Goal: Task Accomplishment & Management: Manage account settings

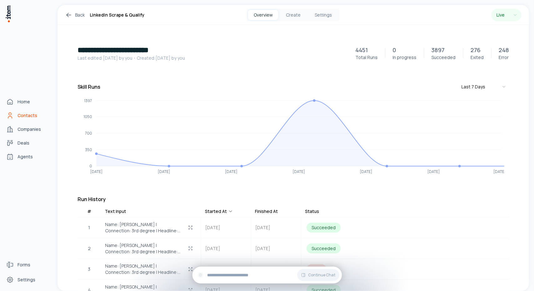
click at [10, 118] on icon "Contacts" at bounding box center [10, 116] width 8 height 8
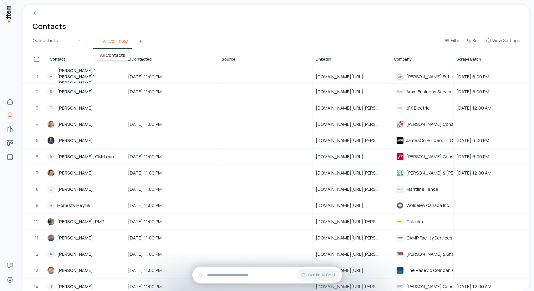
click at [117, 43] on span "All Contacts" at bounding box center [110, 41] width 15 height 6
click at [139, 42] on icon at bounding box center [140, 41] width 5 height 5
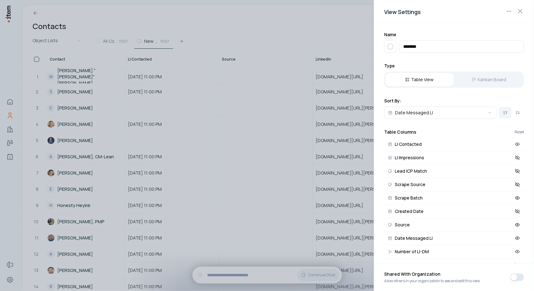
click at [211, 38] on div at bounding box center [267, 145] width 534 height 291
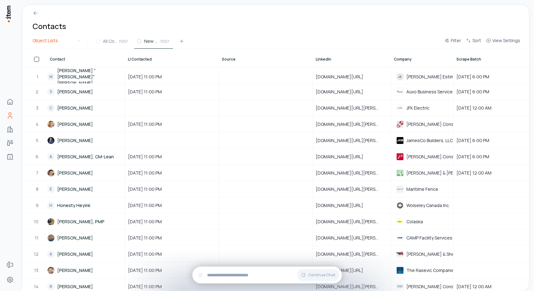
click at [75, 39] on html "Home Contacts Companies Deals Agents Forms Settings Contacts Object Lists All C…" at bounding box center [267, 145] width 534 height 291
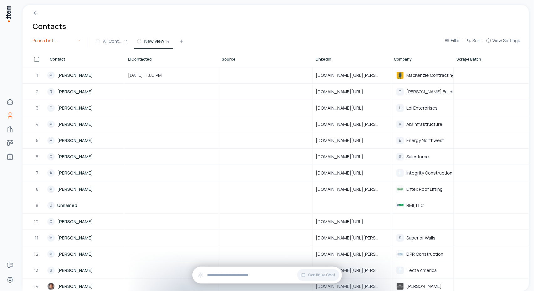
click at [61, 44] on html "Home Contacts Companies Deals Agents Forms Settings Contacts Punch List Subscri…" at bounding box center [267, 145] width 534 height 291
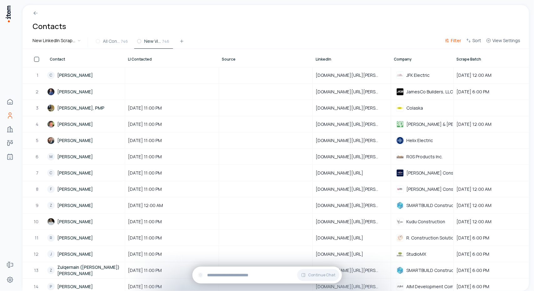
click at [459, 41] on span "Filter" at bounding box center [455, 41] width 10 height 6
click at [317, 72] on button "Add filter" at bounding box center [376, 72] width 164 height 11
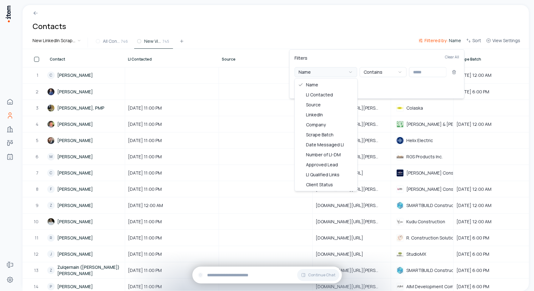
click at [347, 72] on button "Name" at bounding box center [325, 72] width 63 height 10
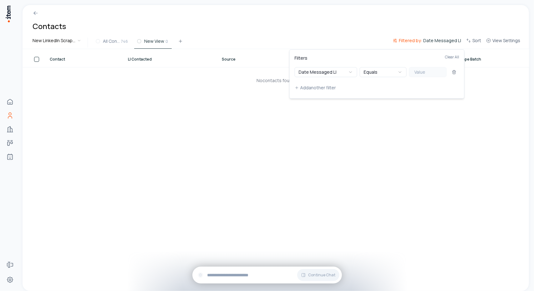
click at [434, 73] on button "Value" at bounding box center [428, 72] width 38 height 10
click at [401, 71] on icon "button" at bounding box center [399, 72] width 5 height 5
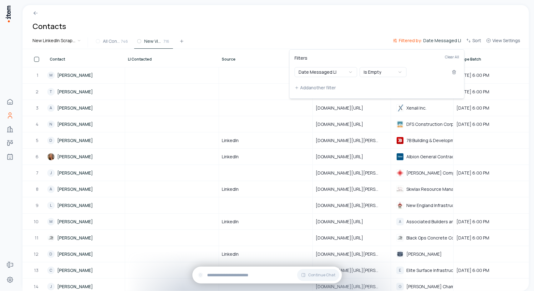
click at [346, 31] on html "Home Contacts Companies Deals Agents Forms Settings Contacts New LinkedIn Scrap…" at bounding box center [267, 145] width 534 height 291
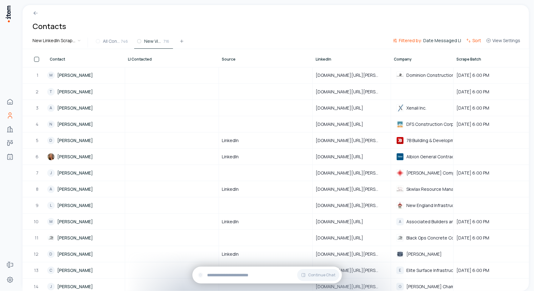
click at [474, 41] on span "Sort" at bounding box center [476, 41] width 9 height 6
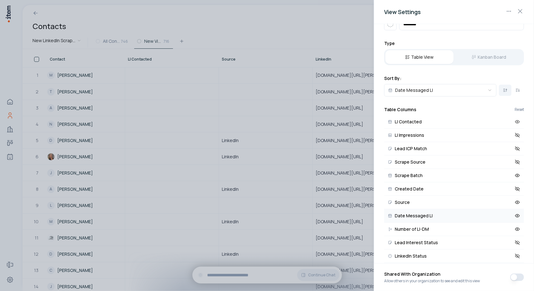
scroll to position [31, 0]
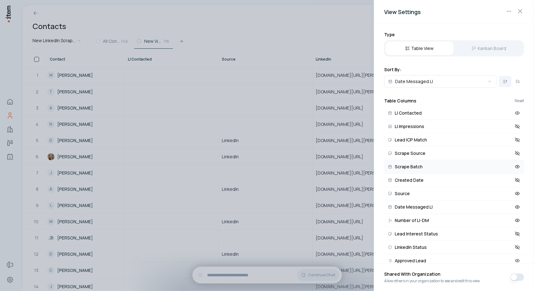
click at [429, 167] on button "Scrape Batch" at bounding box center [454, 166] width 140 height 13
click at [514, 84] on button at bounding box center [517, 81] width 13 height 11
click at [337, 36] on div at bounding box center [267, 145] width 534 height 291
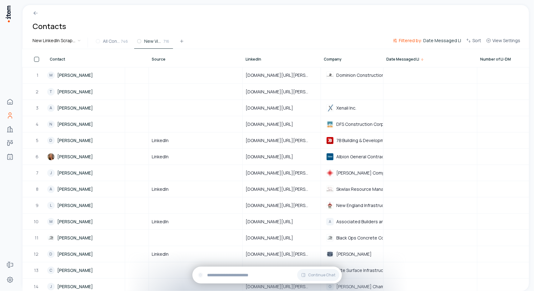
scroll to position [0, 71]
click at [476, 39] on span "Sort" at bounding box center [476, 41] width 9 height 6
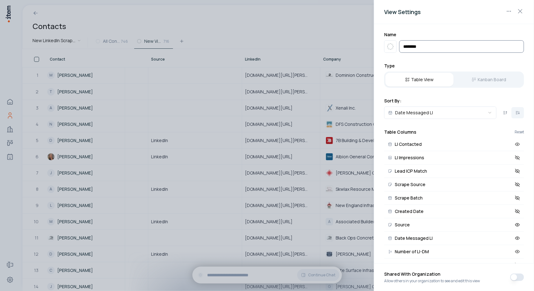
drag, startPoint x: 434, startPoint y: 49, endPoint x: 381, endPoint y: 43, distance: 52.8
click at [381, 43] on div "Name ******** Type Table View Kanban Board Sort By: Date Messaged LI Table Colu…" at bounding box center [454, 143] width 160 height 239
type input "**********"
click at [444, 57] on div "**********" at bounding box center [454, 143] width 160 height 239
click at [392, 48] on icon "button" at bounding box center [390, 47] width 8 height 8
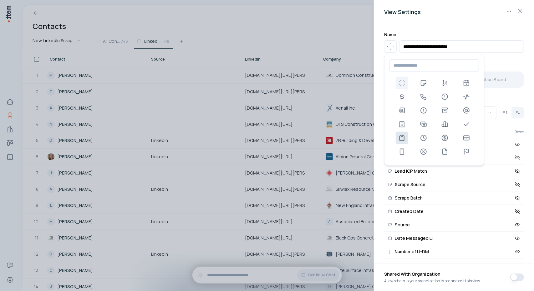
click at [404, 138] on use at bounding box center [402, 138] width 8 height 8
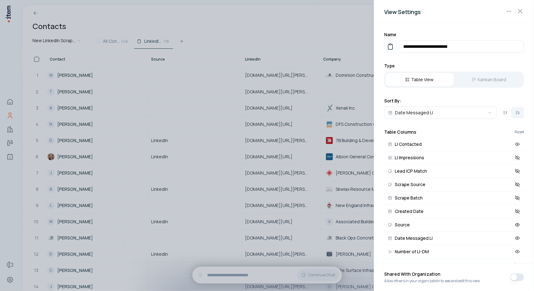
click at [516, 277] on button "button" at bounding box center [517, 278] width 14 height 8
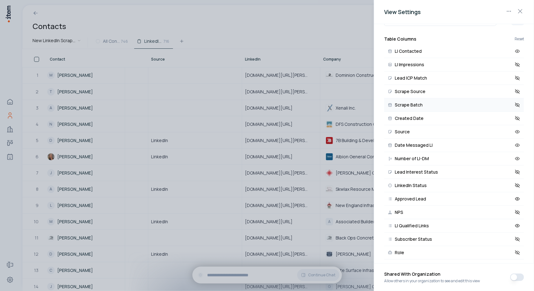
scroll to position [94, 0]
click at [516, 78] on icon at bounding box center [516, 77] width 1 height 1
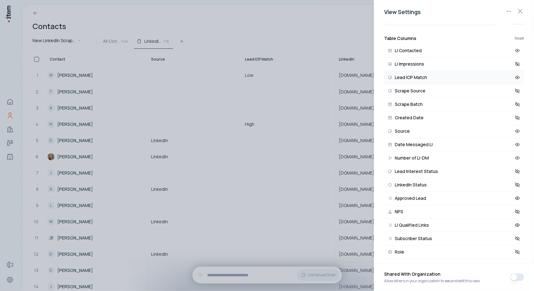
click at [516, 277] on button "button" at bounding box center [517, 278] width 14 height 8
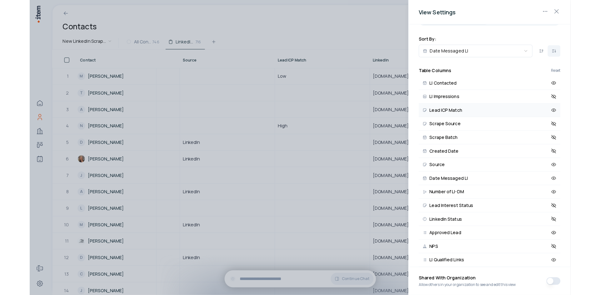
scroll to position [0, 71]
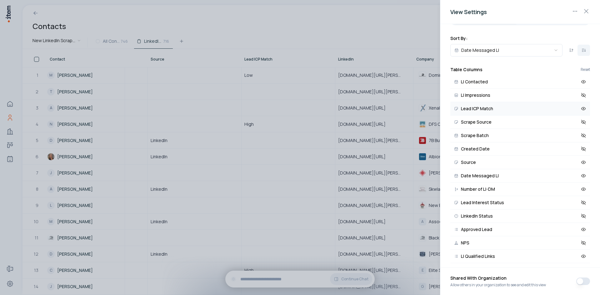
click at [533, 281] on button "button" at bounding box center [583, 282] width 14 height 8
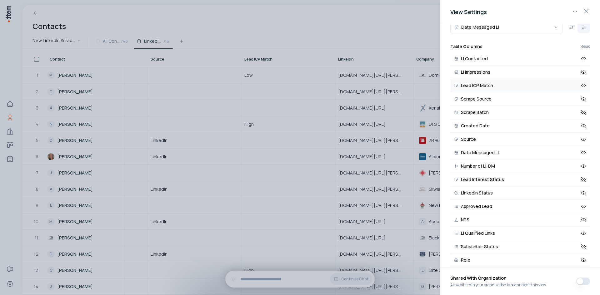
scroll to position [0, 0]
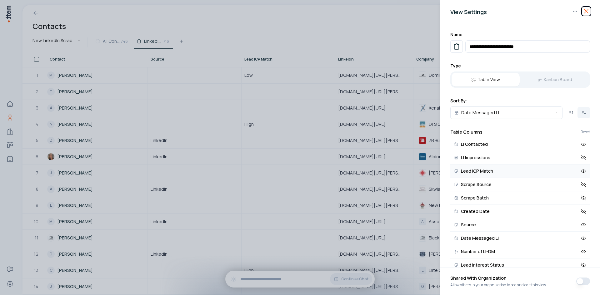
click at [533, 14] on icon "button" at bounding box center [587, 12] width 8 height 8
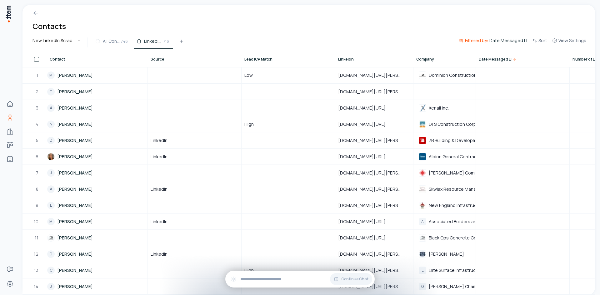
click at [486, 40] on span "Filtered by:" at bounding box center [476, 41] width 23 height 6
click at [385, 88] on button "Add another filter" at bounding box center [443, 87] width 164 height 11
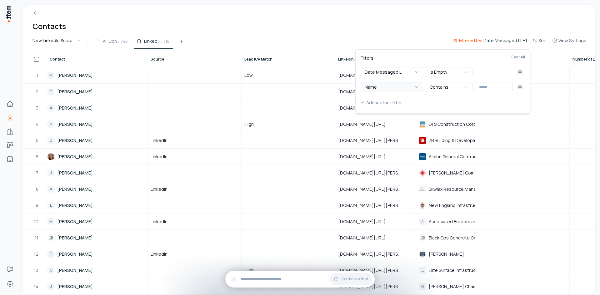
click at [407, 87] on button "Name" at bounding box center [392, 87] width 63 height 10
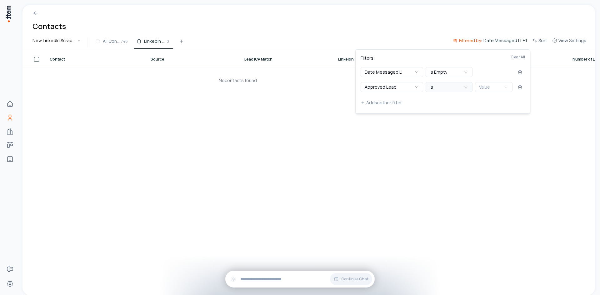
click at [464, 88] on icon "button" at bounding box center [466, 87] width 5 height 5
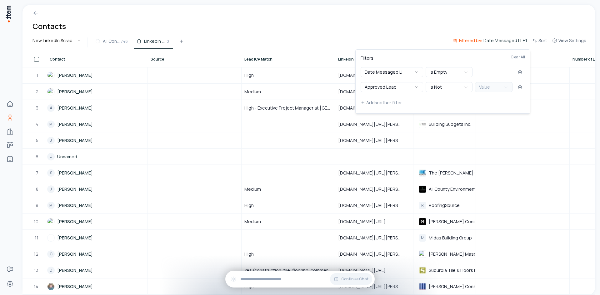
click at [503, 88] on button "Value" at bounding box center [494, 87] width 38 height 10
click at [458, 98] on button "Add another filter" at bounding box center [443, 102] width 164 height 11
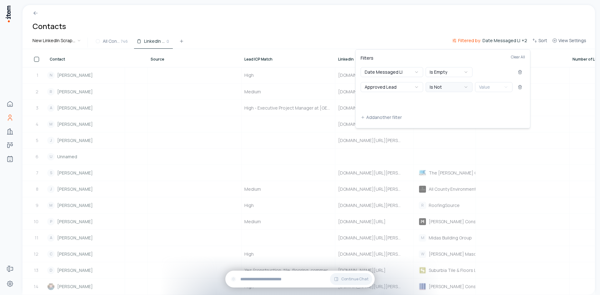
click at [458, 89] on button "Is Not" at bounding box center [449, 87] width 47 height 10
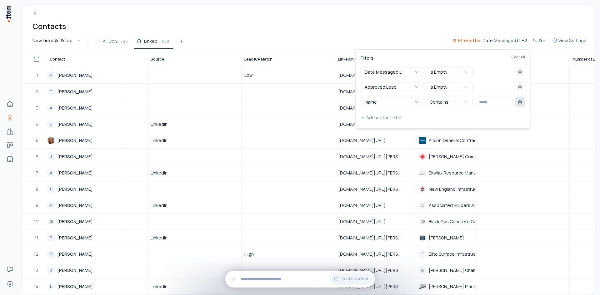
click at [519, 103] on icon at bounding box center [520, 102] width 5 height 5
click at [417, 31] on html "Home Contacts Companies Deals Agents Forms Settings Contacts New LinkedIn Scrap…" at bounding box center [300, 147] width 600 height 295
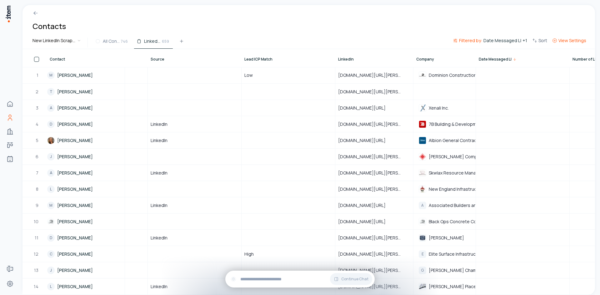
click at [533, 41] on span "View Settings" at bounding box center [573, 41] width 28 height 6
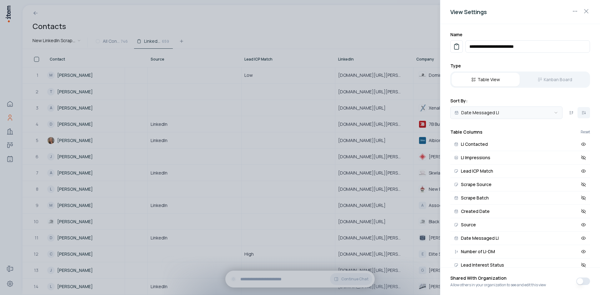
click at [533, 114] on body "Home Contacts Companies Deals Agents Forms Settings Contacts New LinkedIn Scrap…" at bounding box center [300, 147] width 600 height 295
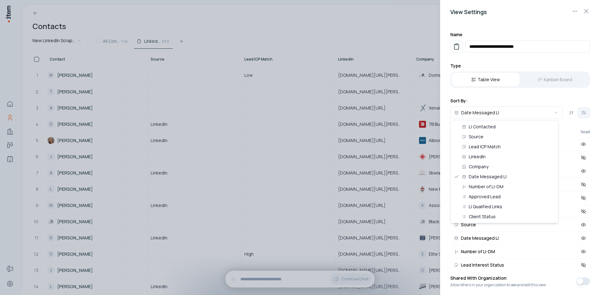
click at [517, 98] on body "Home Contacts Companies Deals Agents Forms Settings Contacts New LinkedIn Scrap…" at bounding box center [300, 147] width 600 height 295
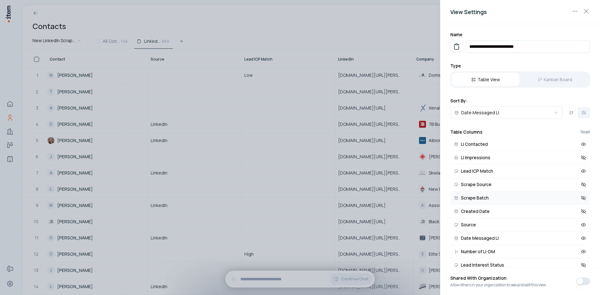
click at [533, 198] on icon at bounding box center [584, 198] width 6 height 6
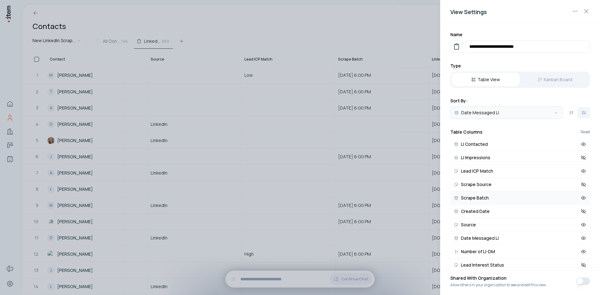
click at [526, 112] on body "Home Contacts Companies Deals Agents Forms Settings Contacts New LinkedIn Scrap…" at bounding box center [300, 147] width 600 height 295
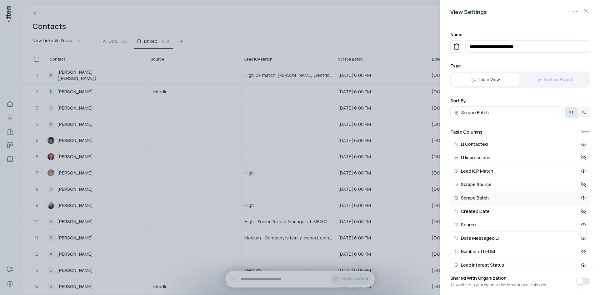
click at [533, 114] on icon at bounding box center [571, 112] width 5 height 5
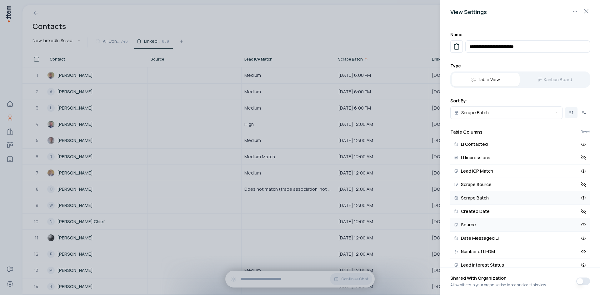
click at [533, 225] on icon at bounding box center [583, 225] width 1 height 1
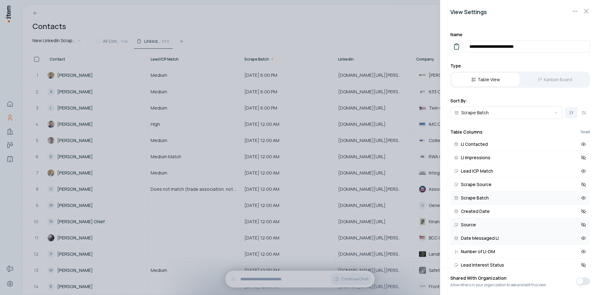
click at [533, 239] on icon at bounding box center [584, 239] width 6 height 6
click at [533, 238] on icon at bounding box center [584, 239] width 6 height 6
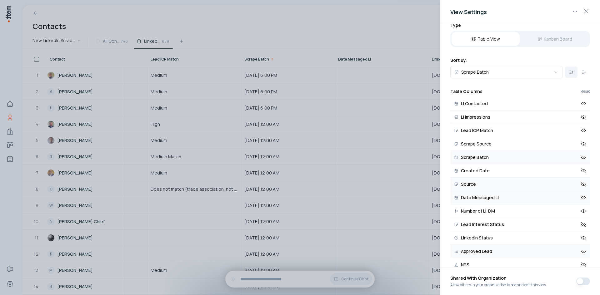
scroll to position [31, 0]
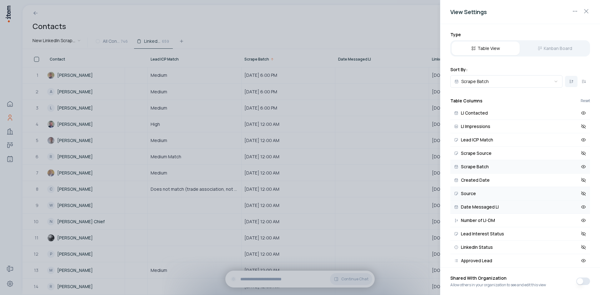
click at [533, 281] on button "button" at bounding box center [583, 282] width 14 height 8
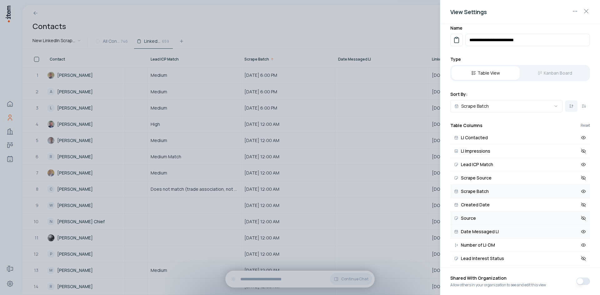
scroll to position [0, 0]
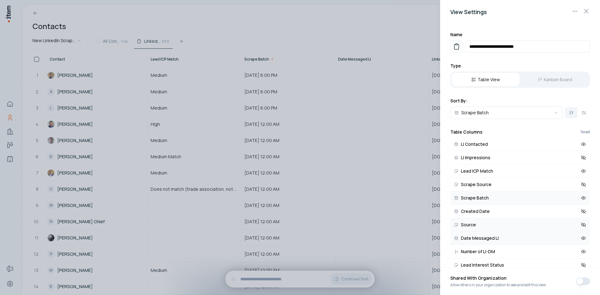
type button "on"
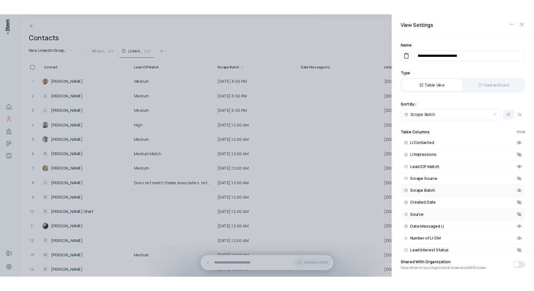
scroll to position [0, 71]
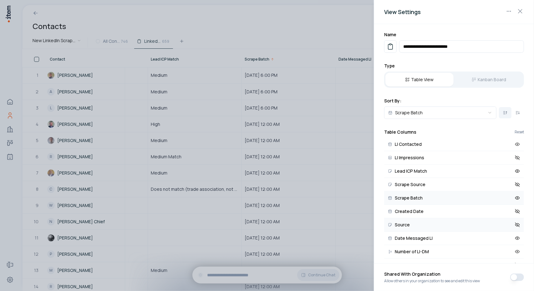
click at [184, 8] on div at bounding box center [267, 145] width 534 height 291
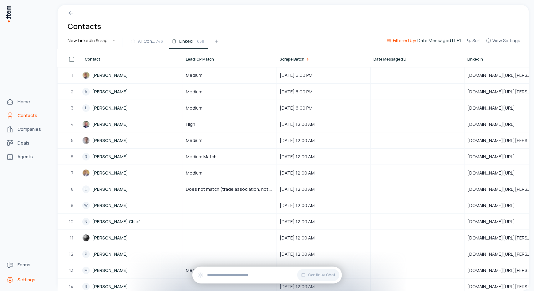
click at [26, 277] on span "Settings" at bounding box center [27, 280] width 18 height 6
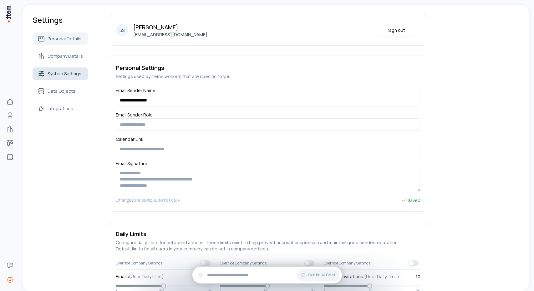
click at [66, 73] on span "System Settings" at bounding box center [65, 74] width 34 height 6
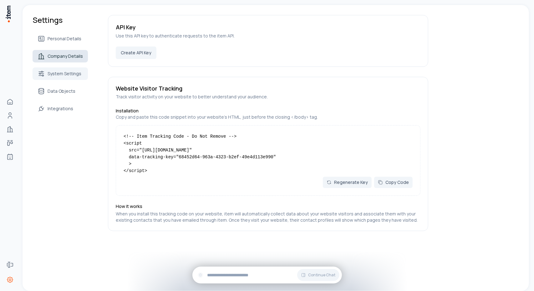
click at [69, 60] on link "Company Details" at bounding box center [60, 56] width 55 height 13
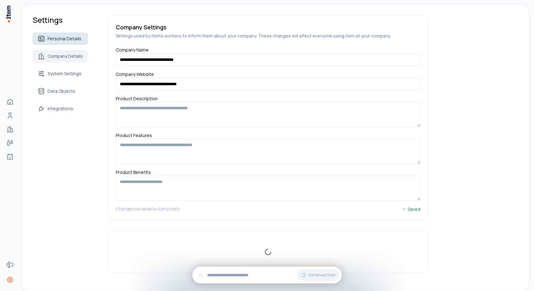
click at [68, 38] on span "Personal Details" at bounding box center [65, 39] width 34 height 6
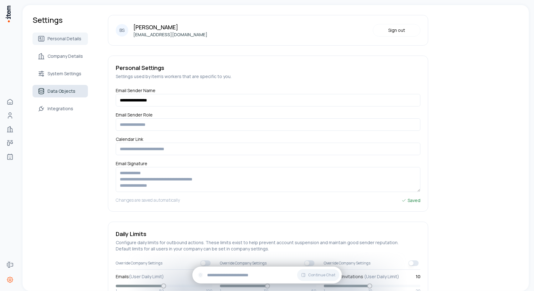
click at [71, 90] on span "Data Objects" at bounding box center [62, 91] width 28 height 6
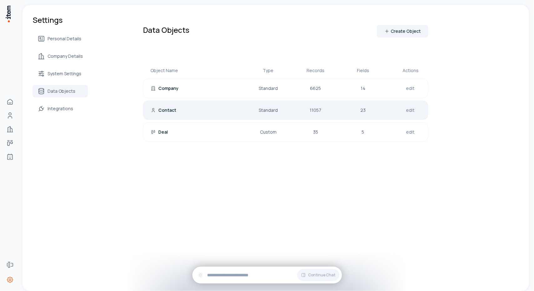
click at [173, 110] on p "Contact" at bounding box center [167, 110] width 18 height 6
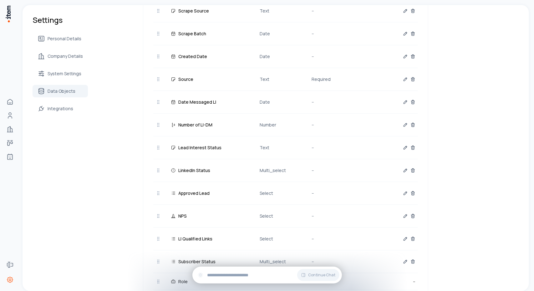
scroll to position [281, 0]
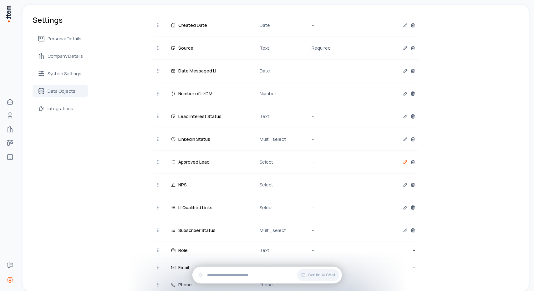
click at [403, 163] on button "button" at bounding box center [405, 162] width 5 height 13
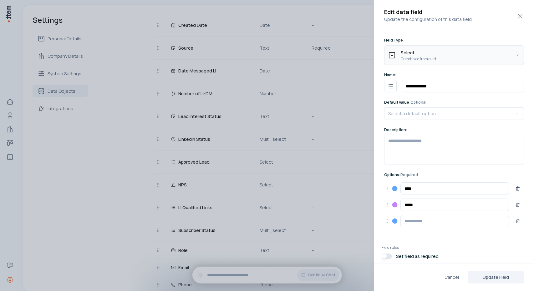
click at [474, 61] on body "Home Contacts Companies Deals Agents Forms Settings Settings Personal Details C…" at bounding box center [267, 145] width 534 height 291
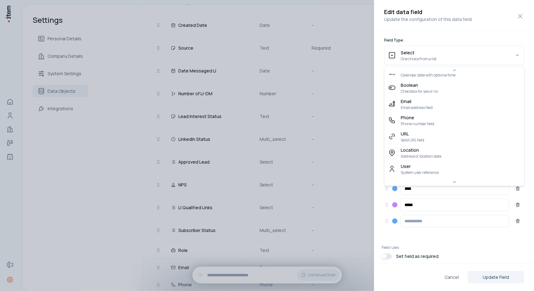
scroll to position [0, 0]
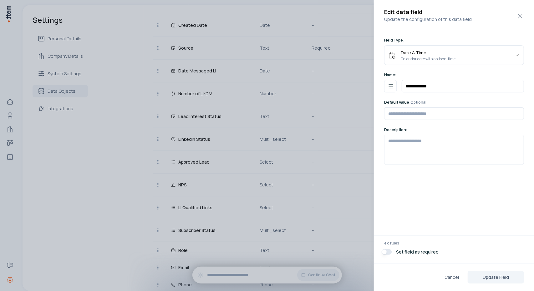
click at [517, 30] on form "**********" at bounding box center [454, 146] width 160 height 233
click at [454, 280] on button "Cancel" at bounding box center [451, 277] width 24 height 13
select select "******"
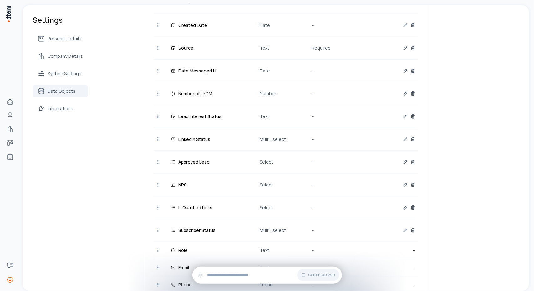
click at [117, 278] on div "Back to objects Contact Last edited: 2 months ago ・Created: 2 months ago Overvi…" at bounding box center [268, 86] width 320 height 704
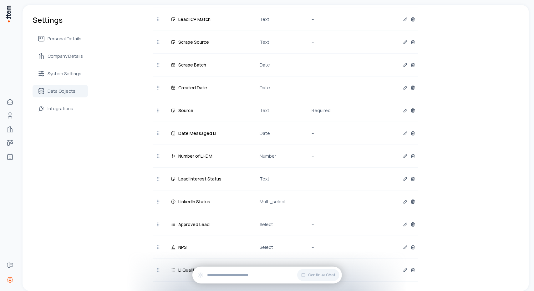
click at [509, 196] on div "Settings Personal Details Company Details System Settings Data Objects Integrat…" at bounding box center [276, 158] width 506 height 744
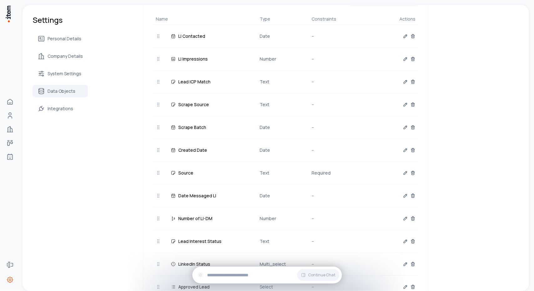
scroll to position [250, 0]
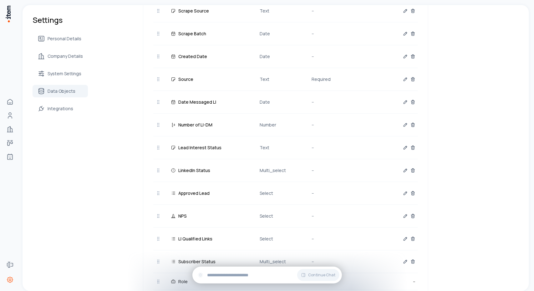
click at [504, 138] on div "Settings Personal Details Company Details System Settings Data Objects Integrat…" at bounding box center [276, 127] width 506 height 744
click at [403, 191] on icon "button" at bounding box center [405, 193] width 5 height 5
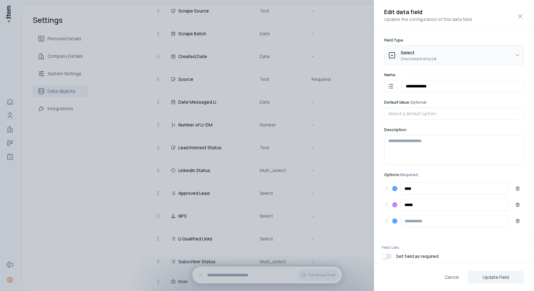
click at [465, 53] on body "Home Contacts Companies Deals Agents Forms Settings Settings Personal Details C…" at bounding box center [267, 145] width 534 height 291
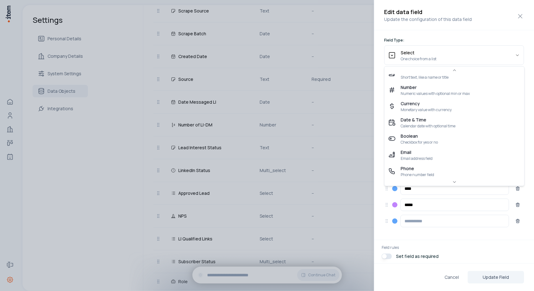
scroll to position [0, 0]
select select "****"
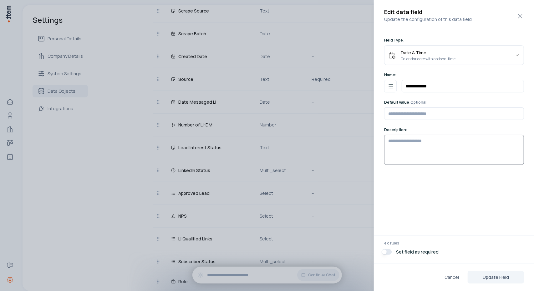
click at [419, 150] on textarea at bounding box center [454, 150] width 140 height 30
type textarea "**********"
click at [494, 277] on button "Update Field" at bounding box center [495, 277] width 56 height 13
